Goal: Check status: Check status

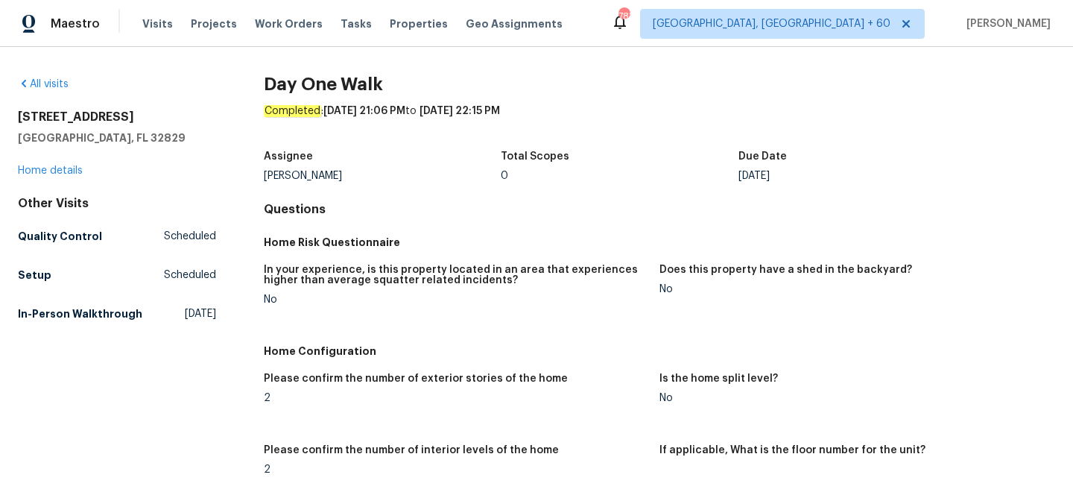
click at [37, 92] on div "All visits [STREET_ADDRESS] Home details Other Visits Quality Control Scheduled…" at bounding box center [117, 202] width 198 height 250
click at [45, 85] on link "All visits" at bounding box center [43, 84] width 51 height 10
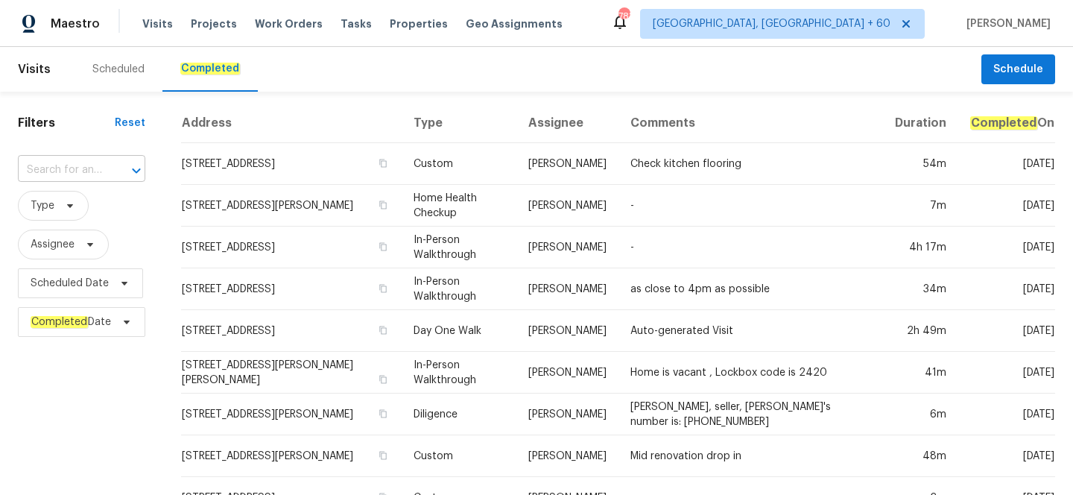
click at [95, 168] on input "text" at bounding box center [61, 170] width 86 height 23
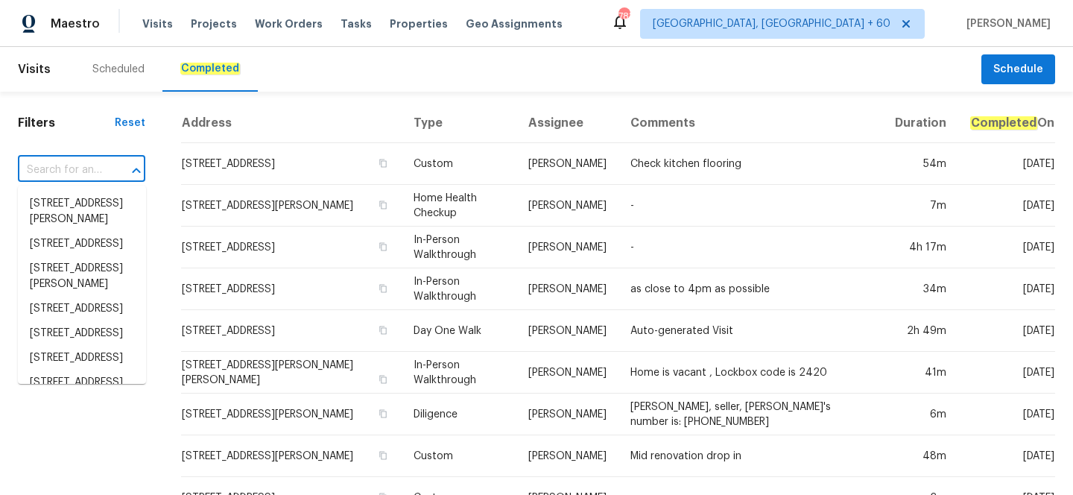
paste input "[STREET_ADDRESS]"
type input "[STREET_ADDRESS]"
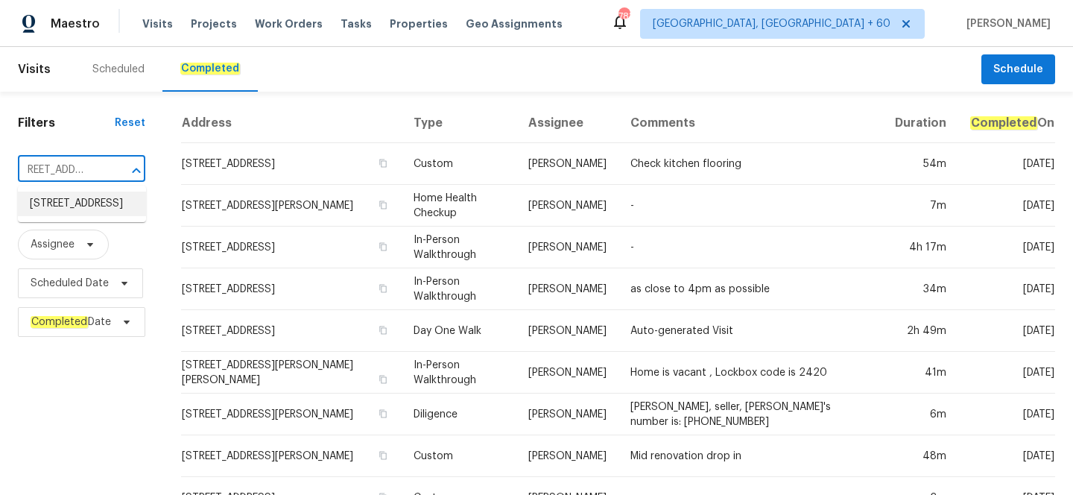
click at [92, 213] on li "[STREET_ADDRESS]" at bounding box center [82, 204] width 128 height 25
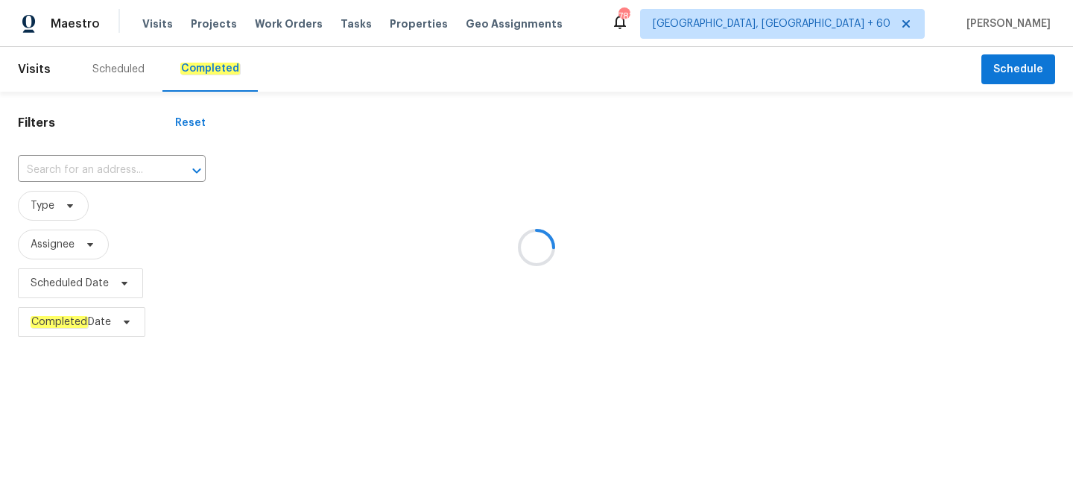
type input "[STREET_ADDRESS]"
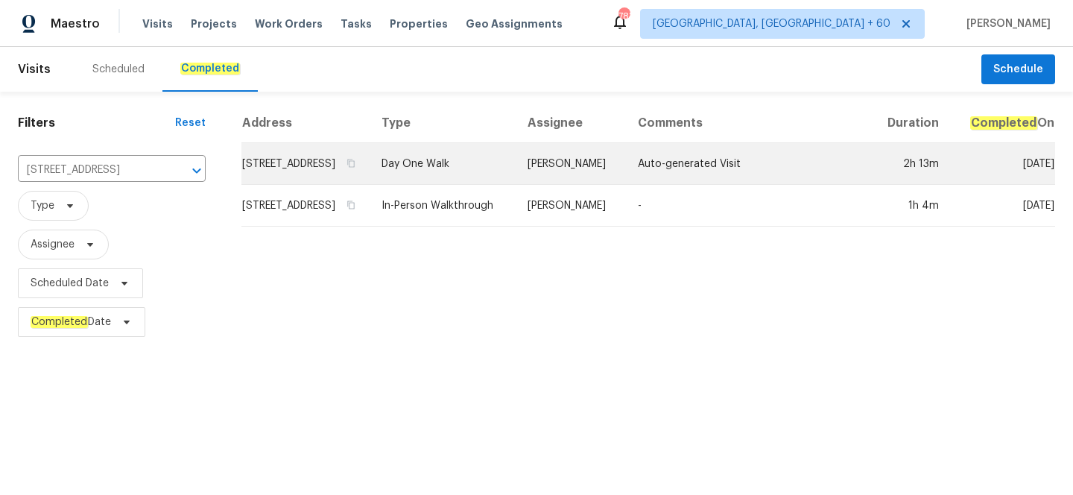
click at [505, 183] on td "Day One Walk" at bounding box center [443, 164] width 146 height 42
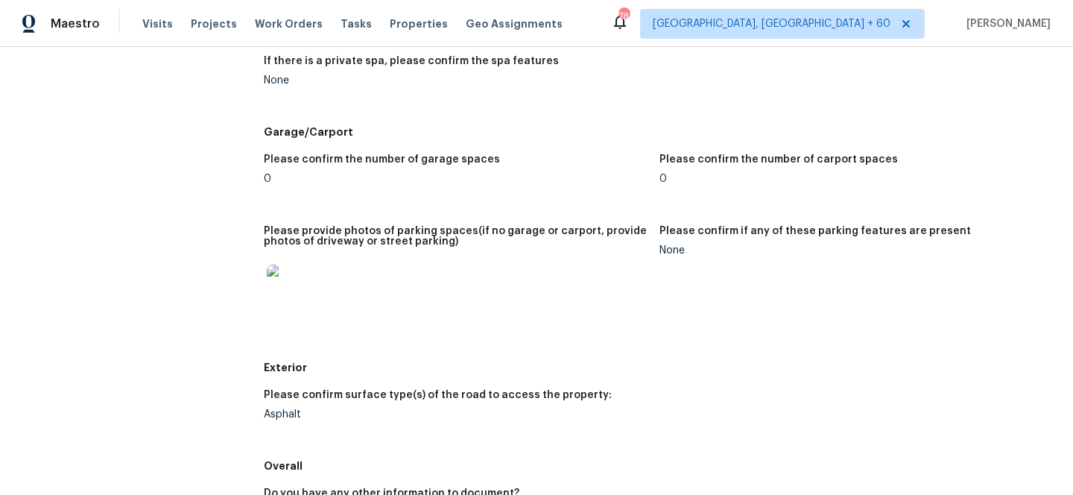
scroll to position [1945, 0]
